Goal: Transaction & Acquisition: Purchase product/service

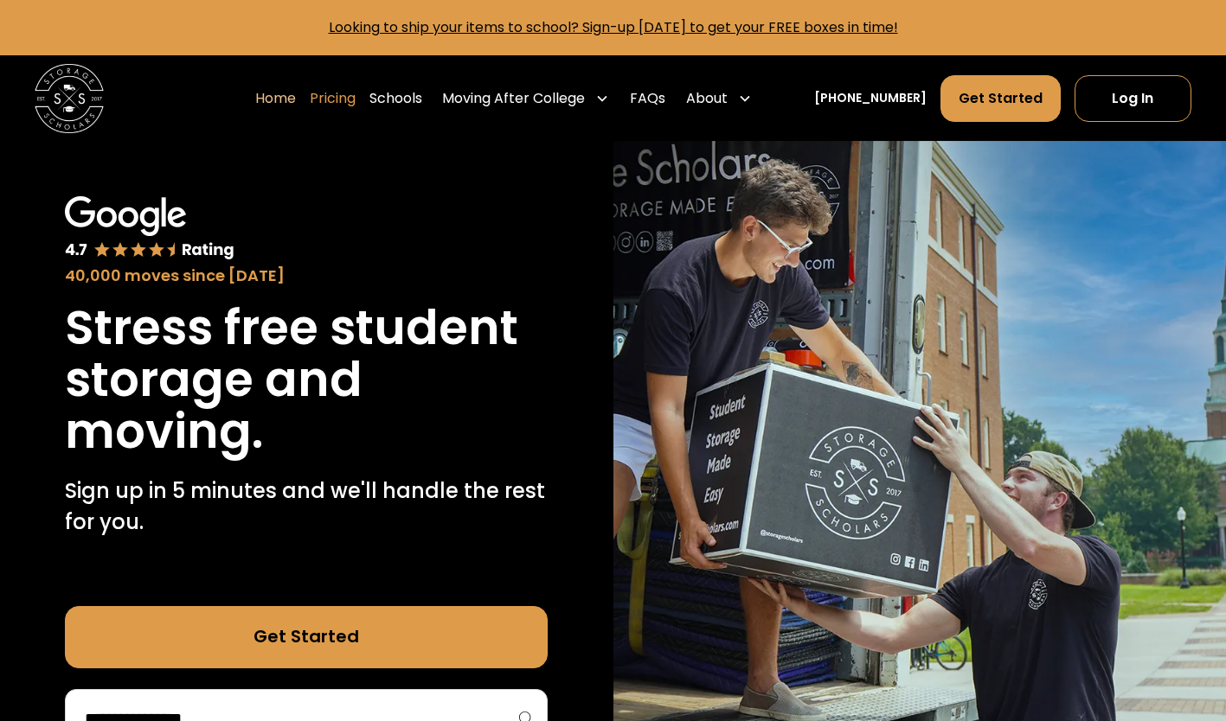
click at [355, 90] on link "Pricing" at bounding box center [333, 98] width 46 height 48
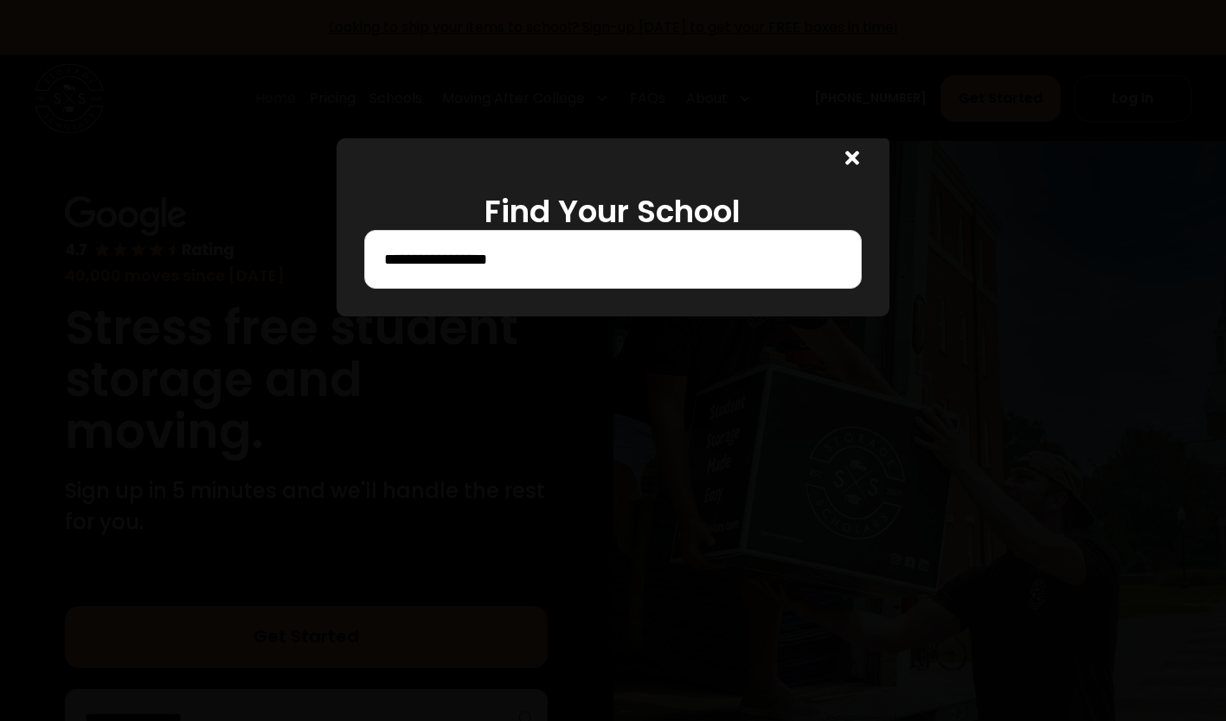
click at [550, 253] on input "**********" at bounding box center [612, 259] width 460 height 29
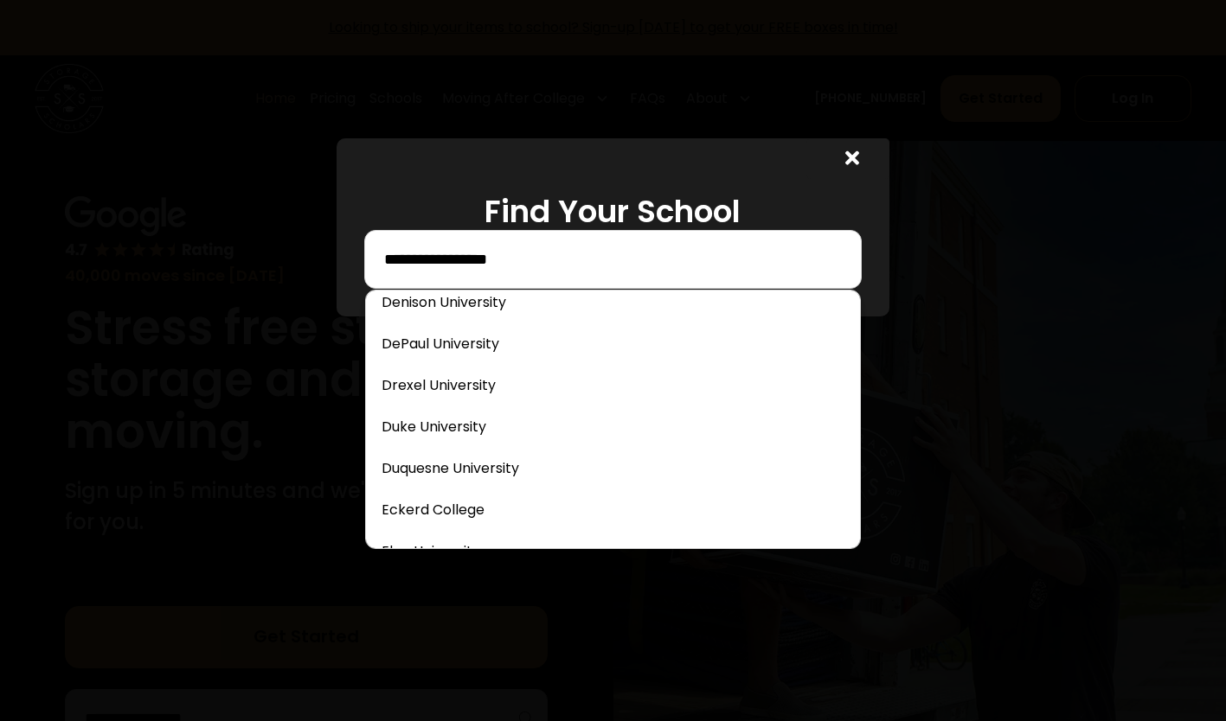
scroll to position [2243, 0]
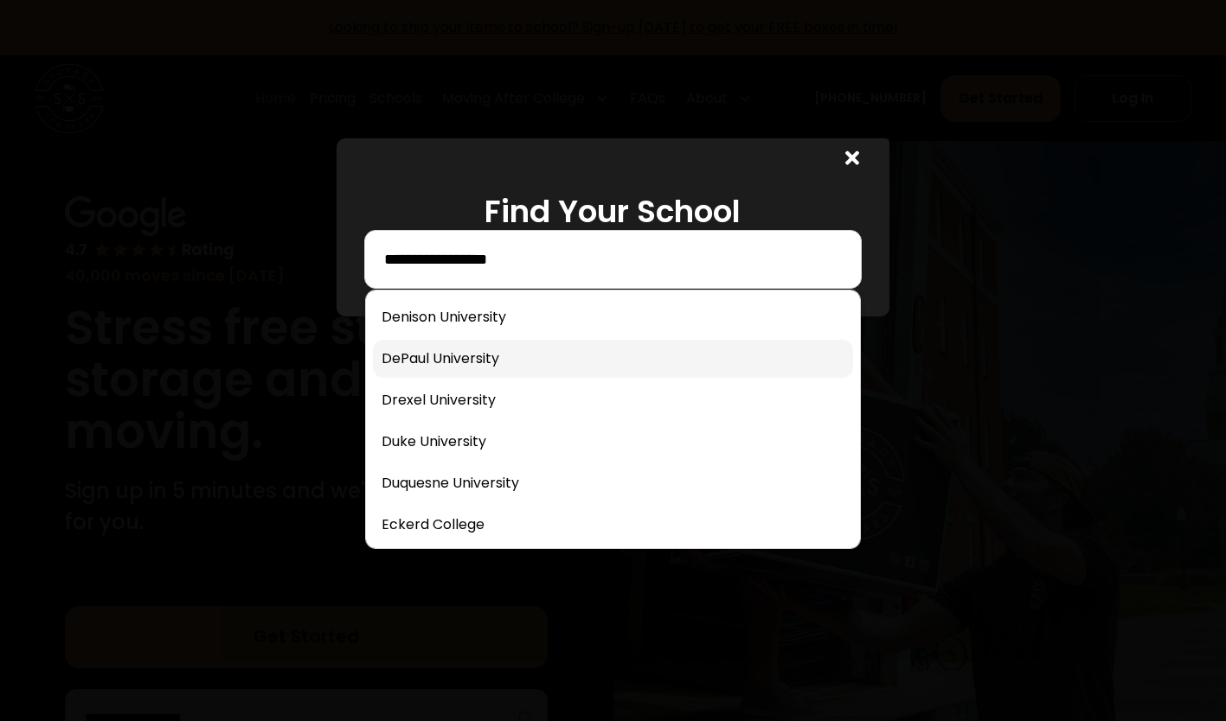
click at [458, 342] on link at bounding box center [612, 359] width 479 height 38
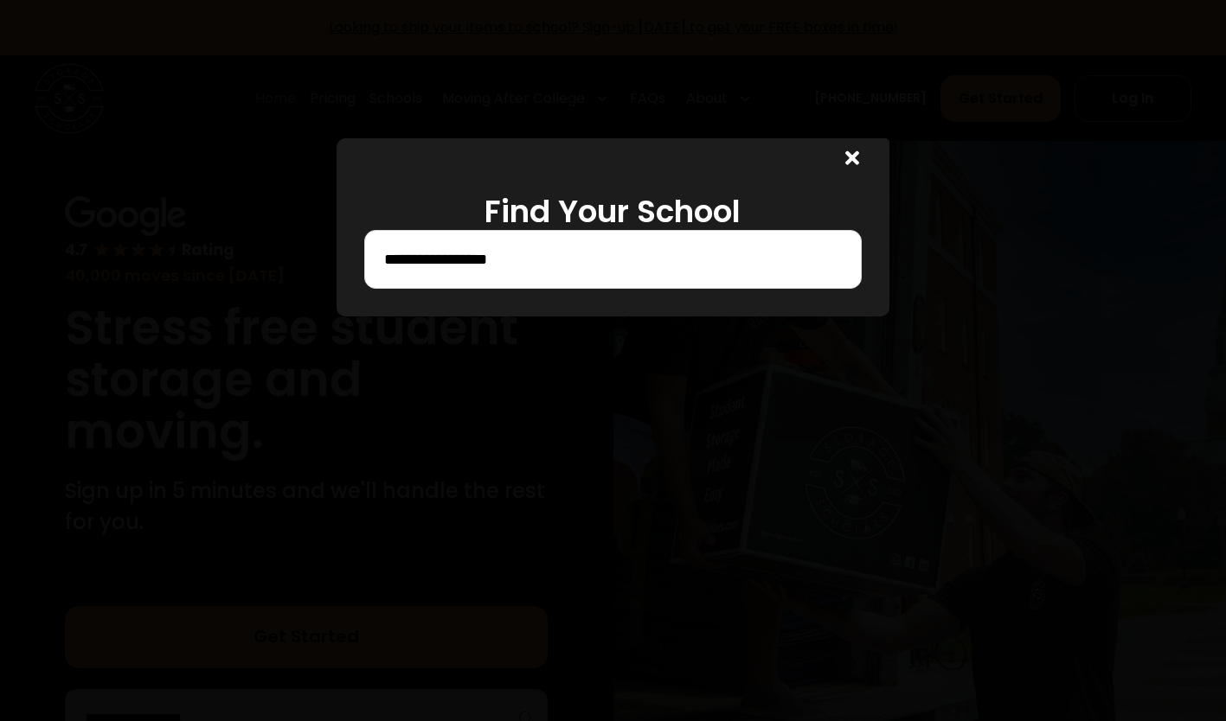
click at [848, 156] on div at bounding box center [847, 159] width 83 height 42
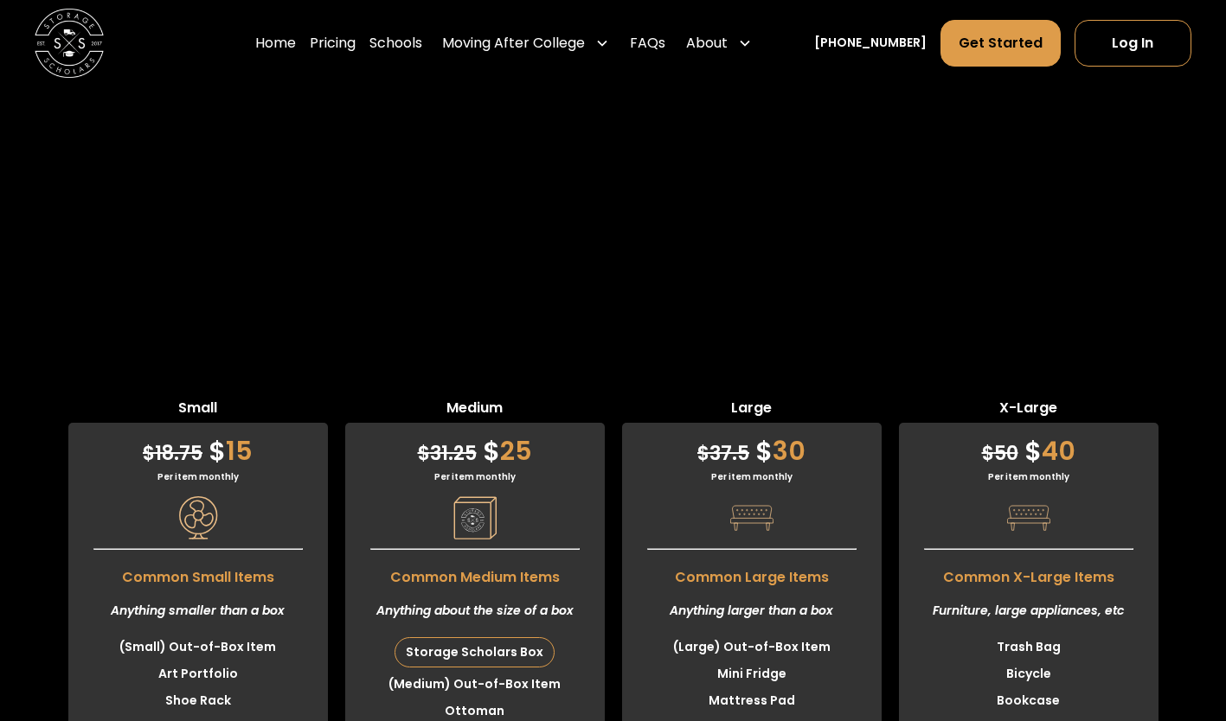
click at [974, 40] on link "Get Started" at bounding box center [1000, 43] width 120 height 47
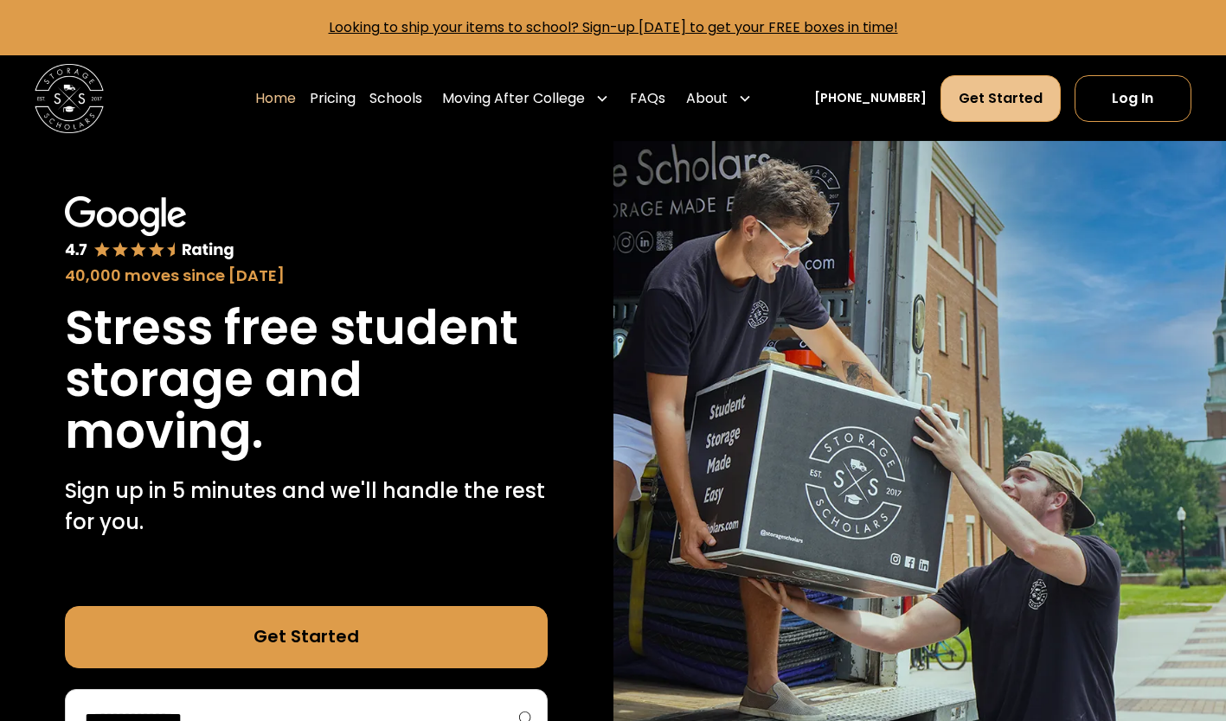
click at [1000, 99] on link "Get Started" at bounding box center [1000, 98] width 120 height 47
click at [1098, 111] on link "Log In" at bounding box center [1133, 98] width 118 height 47
